Goal: Navigation & Orientation: Find specific page/section

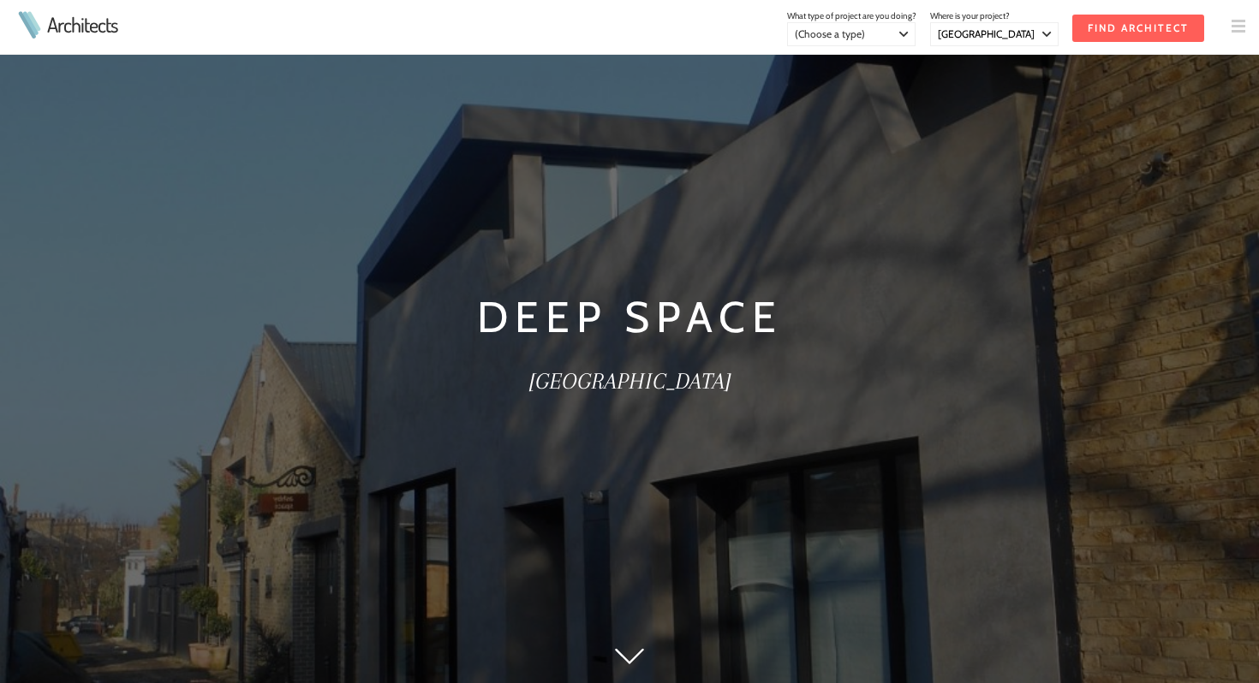
select select "[GEOGRAPHIC_DATA]"
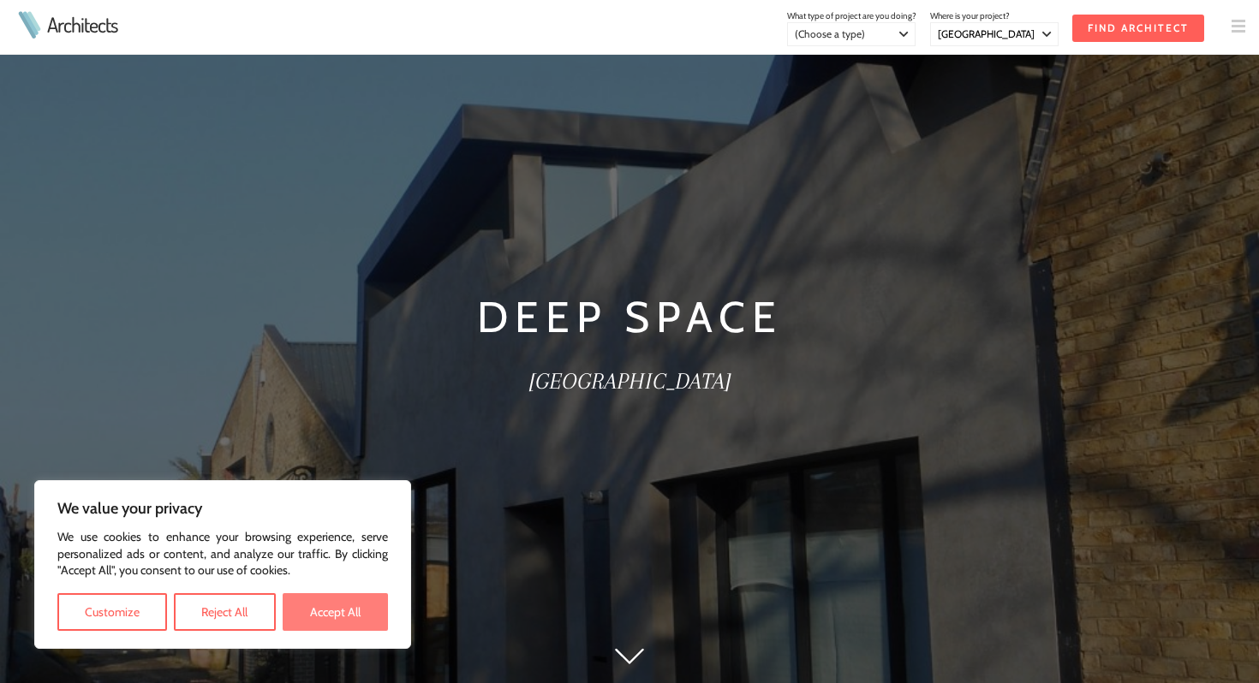
click at [319, 610] on button "Accept All" at bounding box center [335, 612] width 105 height 38
checkbox input "true"
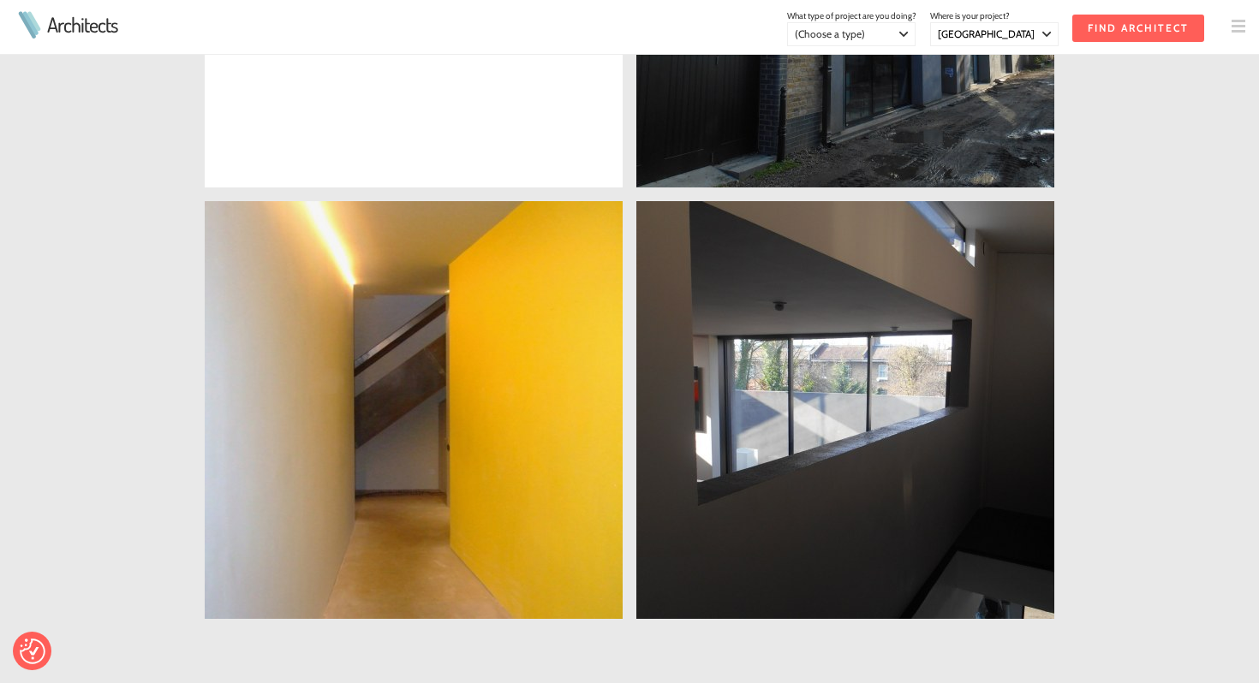
scroll to position [1353, 0]
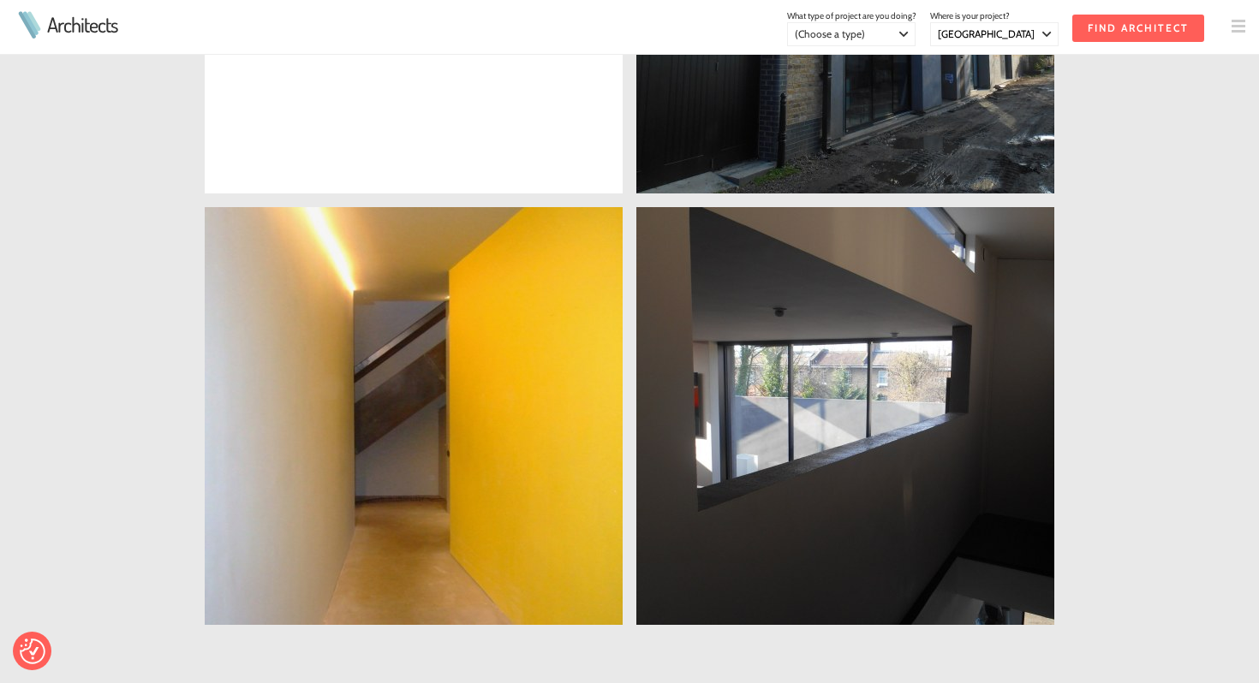
click at [842, 511] on link at bounding box center [845, 416] width 418 height 418
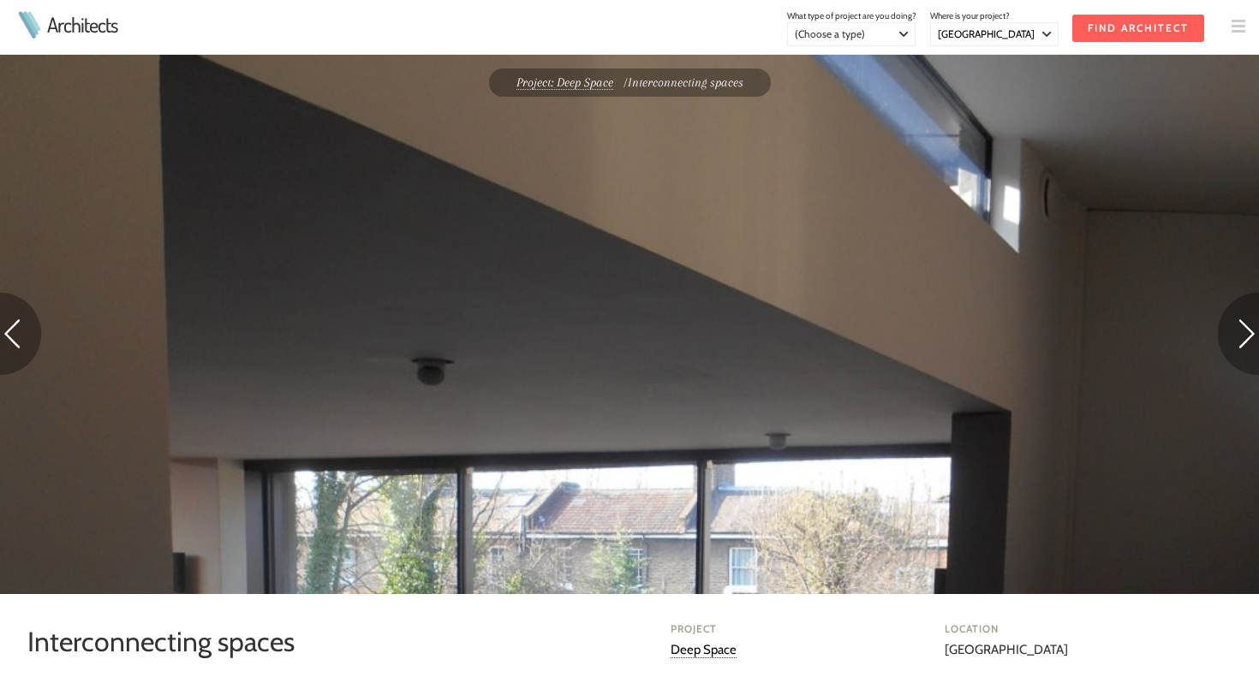
select select "[GEOGRAPHIC_DATA]"
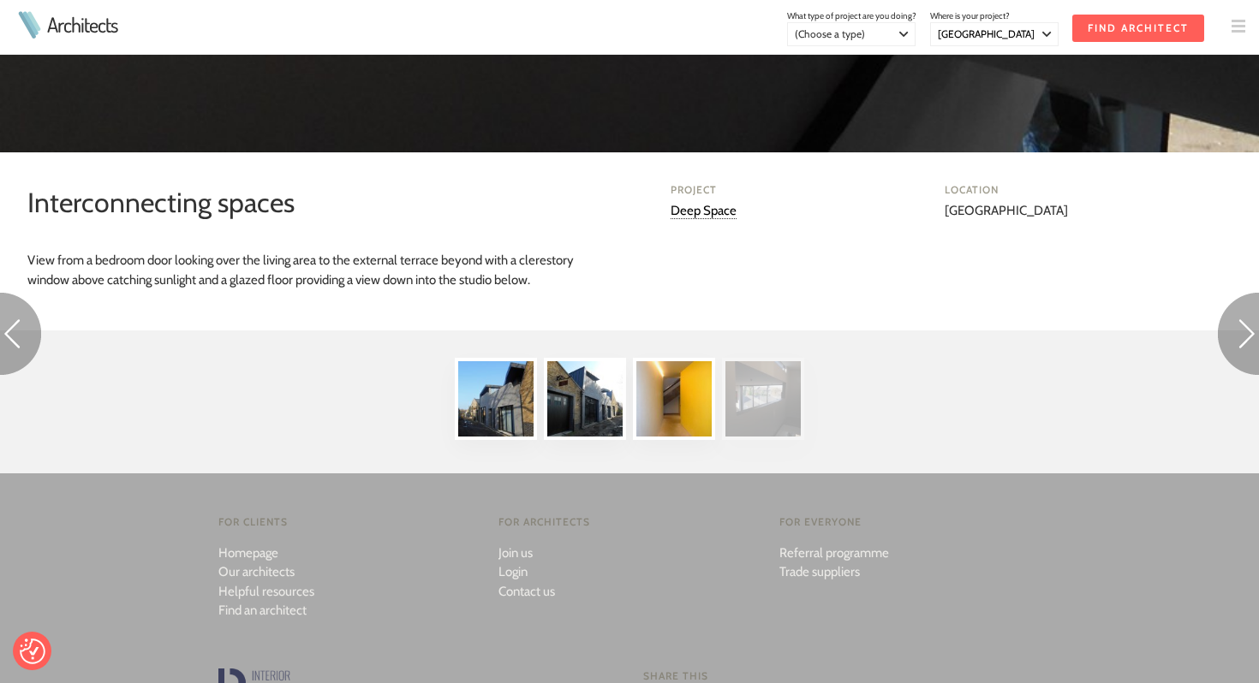
scroll to position [1159, 0]
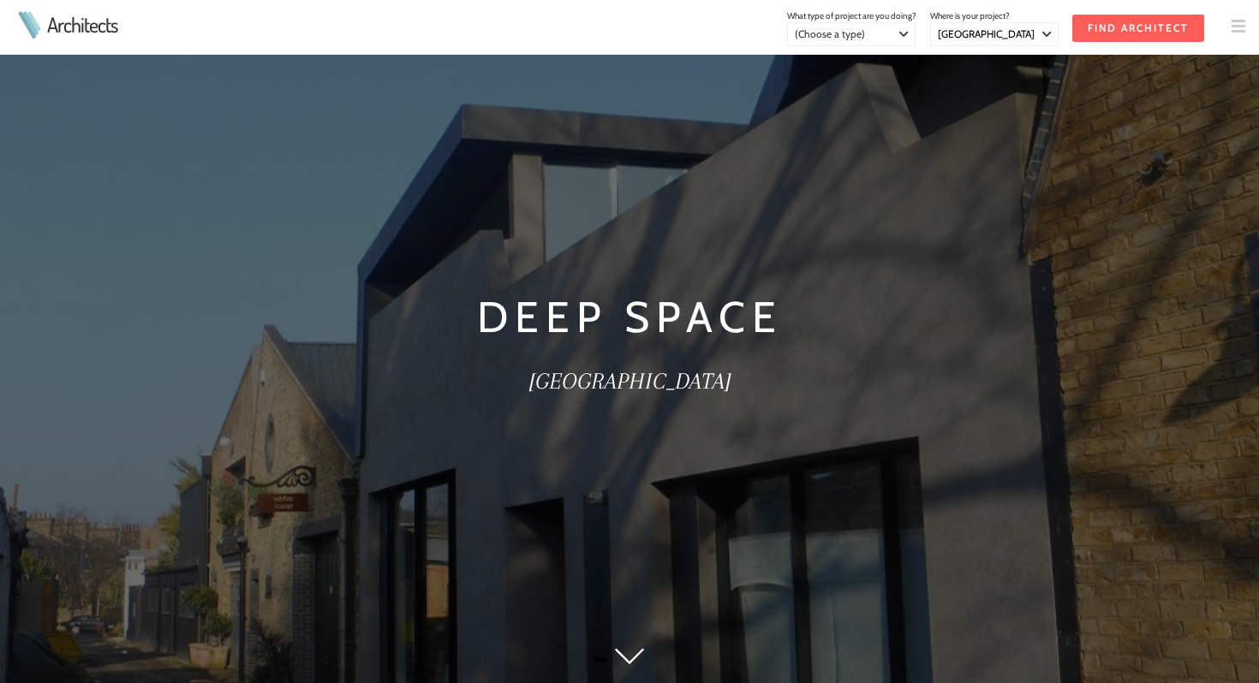
select select "[GEOGRAPHIC_DATA]"
